Goal: Task Accomplishment & Management: Manage account settings

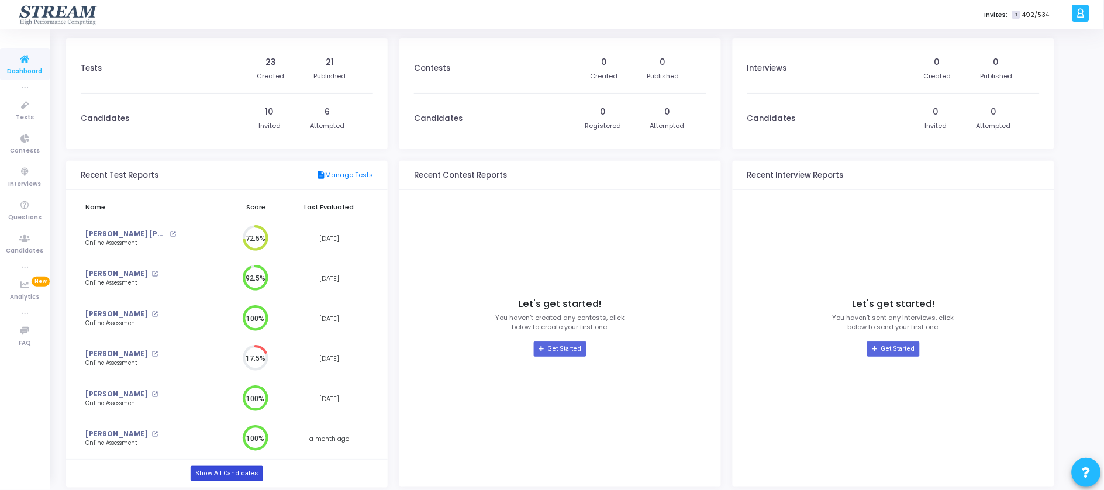
click at [250, 474] on link "Show All Candidates" at bounding box center [227, 473] width 72 height 15
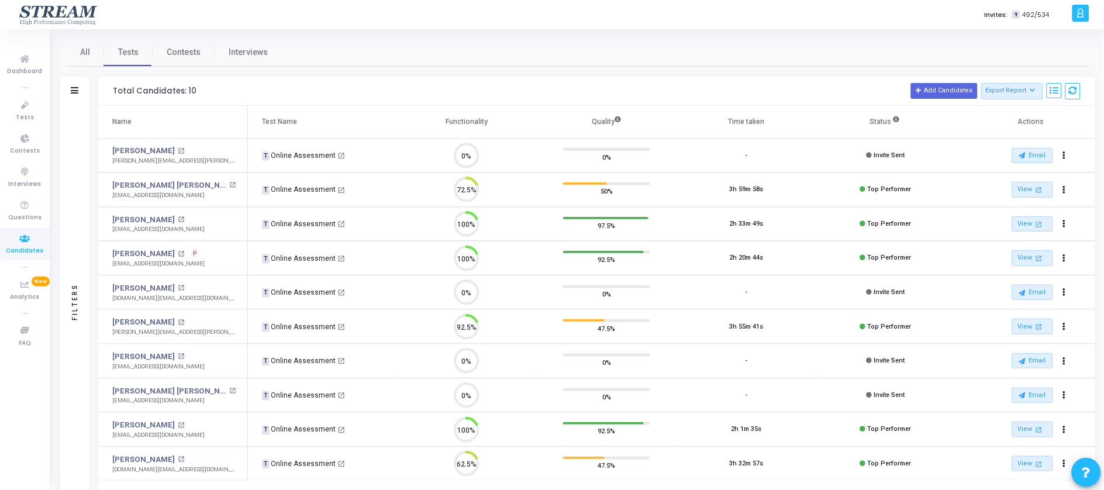
scroll to position [5, 5]
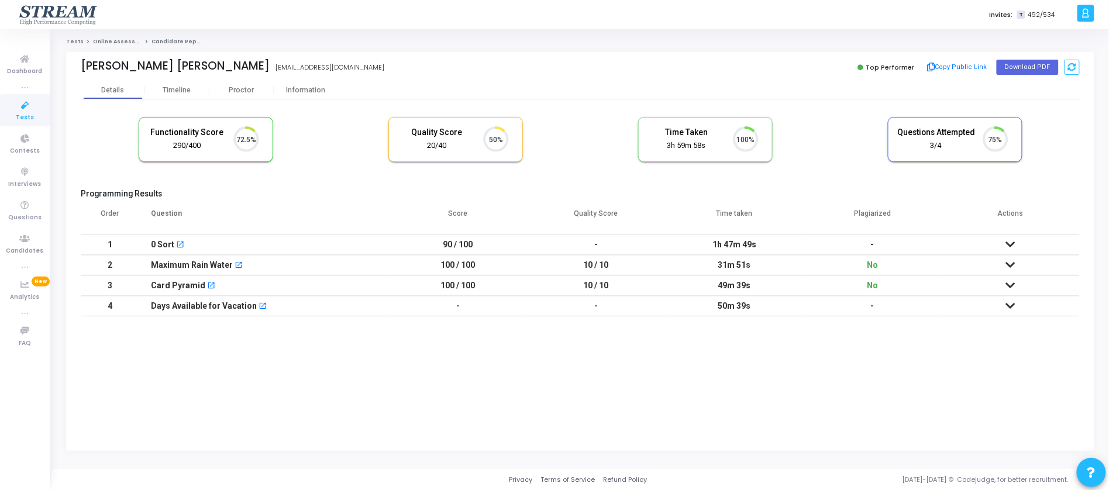
scroll to position [25, 30]
click at [948, 68] on button "Copy Public Link" at bounding box center [956, 67] width 67 height 18
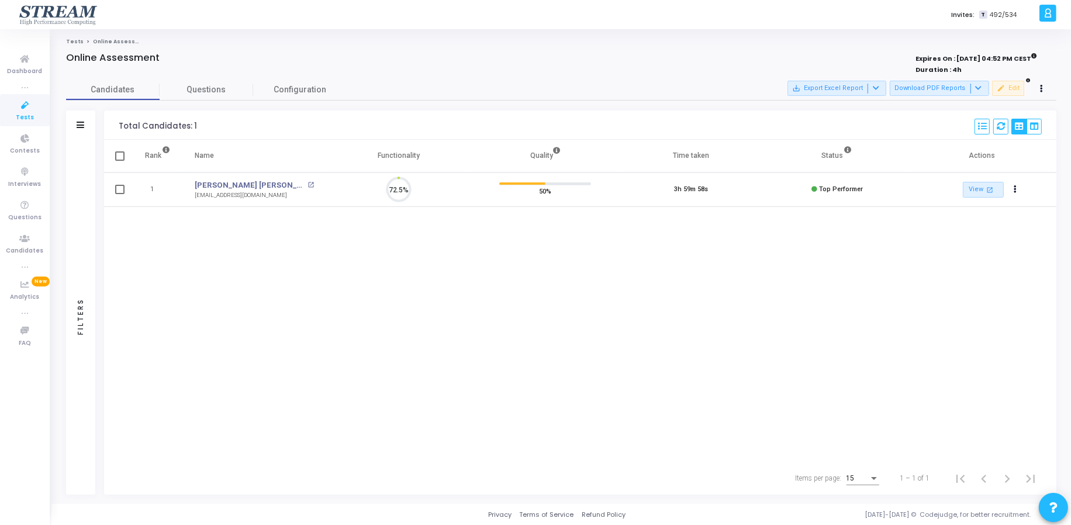
scroll to position [25, 30]
